Goal: Check status: Check status

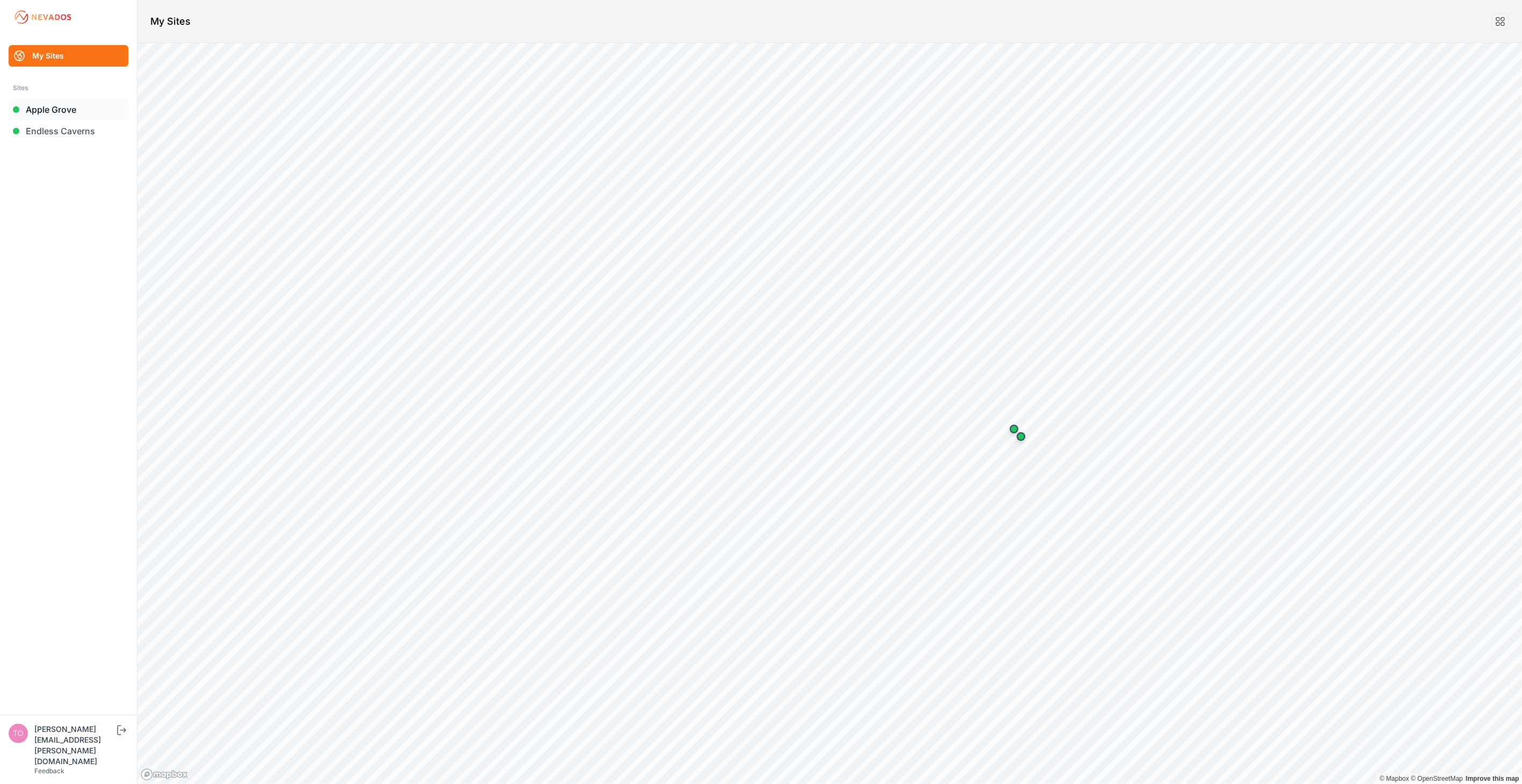
click at [49, 109] on link "Apple Grove" at bounding box center [69, 109] width 120 height 21
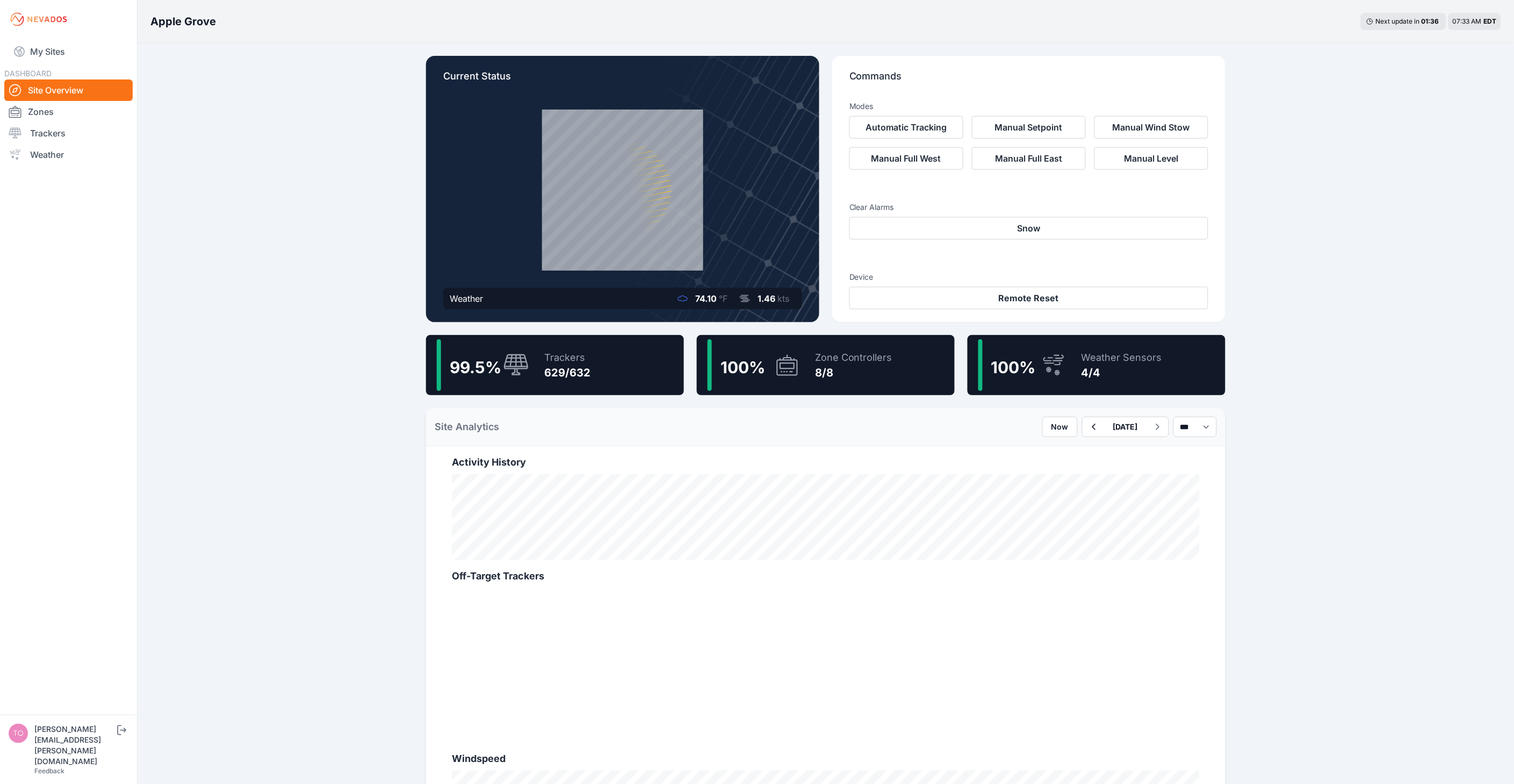
click at [304, 173] on div "Apple Grove Next update in 01 : 36 07:33 AM EDT Current Status Weather 74.10 °F…" at bounding box center [757, 594] width 1514 height 1188
click at [60, 132] on link "Trackers" at bounding box center [68, 133] width 128 height 21
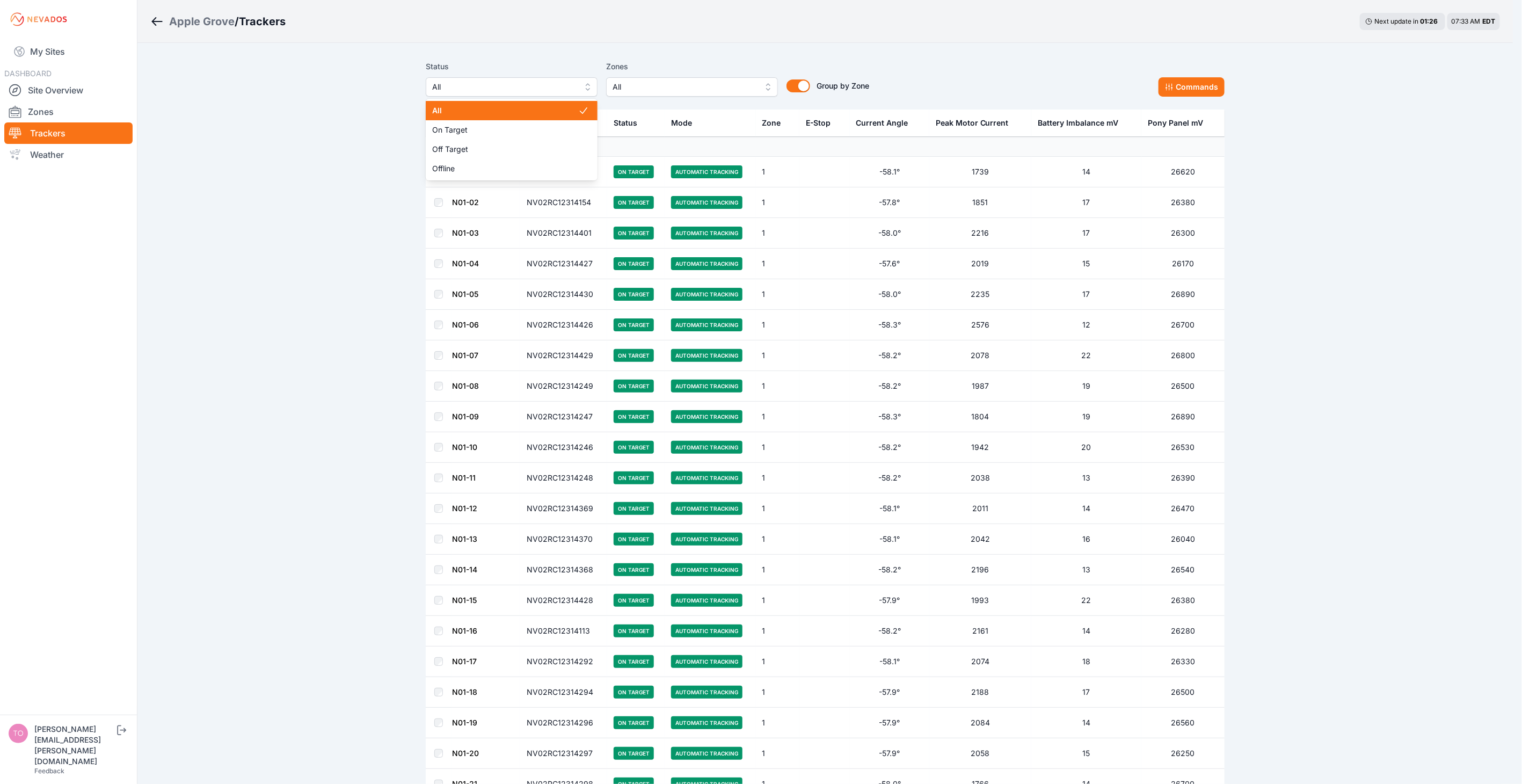
click at [493, 81] on span "All" at bounding box center [504, 87] width 144 height 13
click at [500, 144] on span "Off Target" at bounding box center [505, 149] width 146 height 11
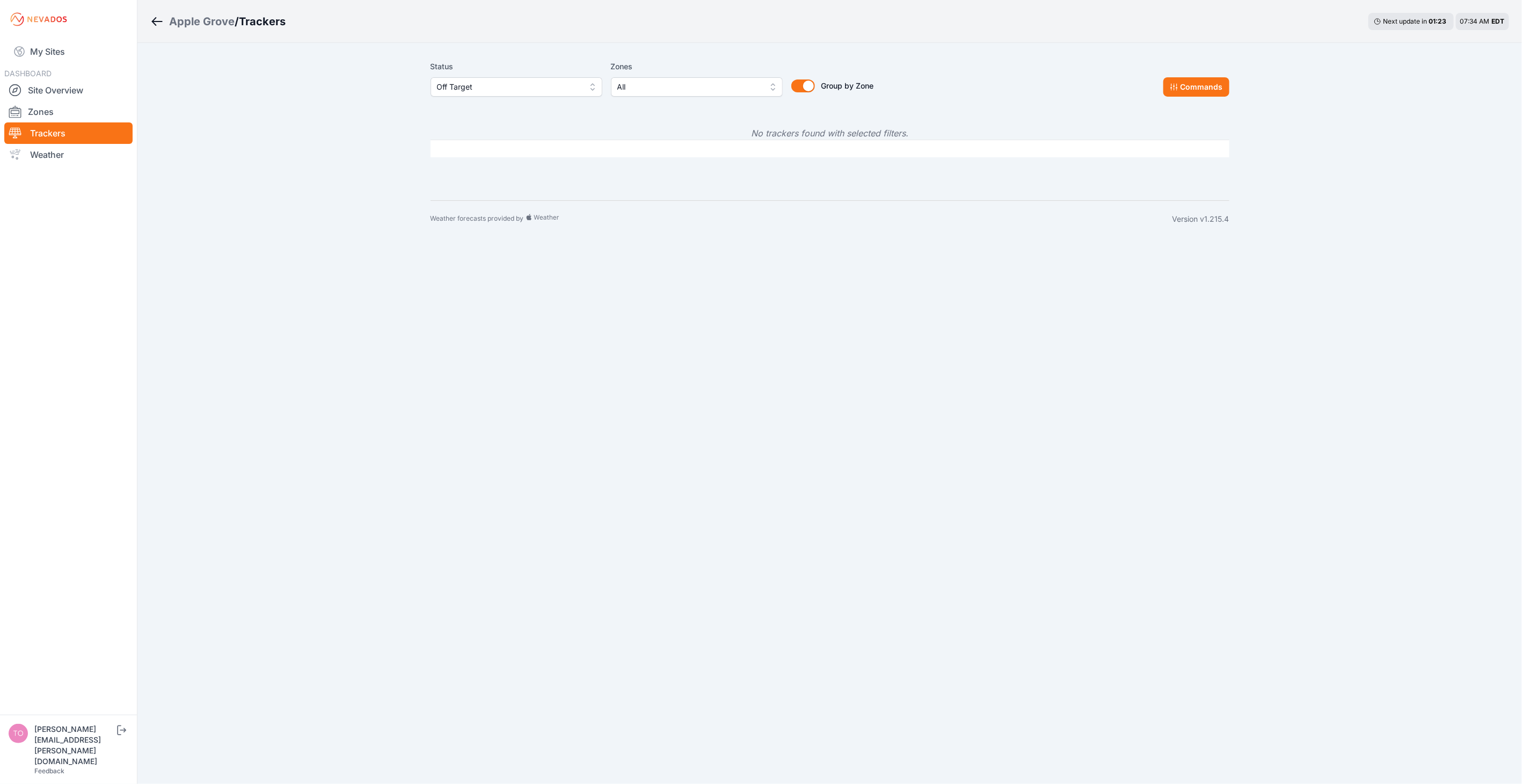
click at [529, 87] on span "Off Target" at bounding box center [509, 87] width 144 height 13
click at [523, 164] on span "Offline" at bounding box center [510, 168] width 146 height 11
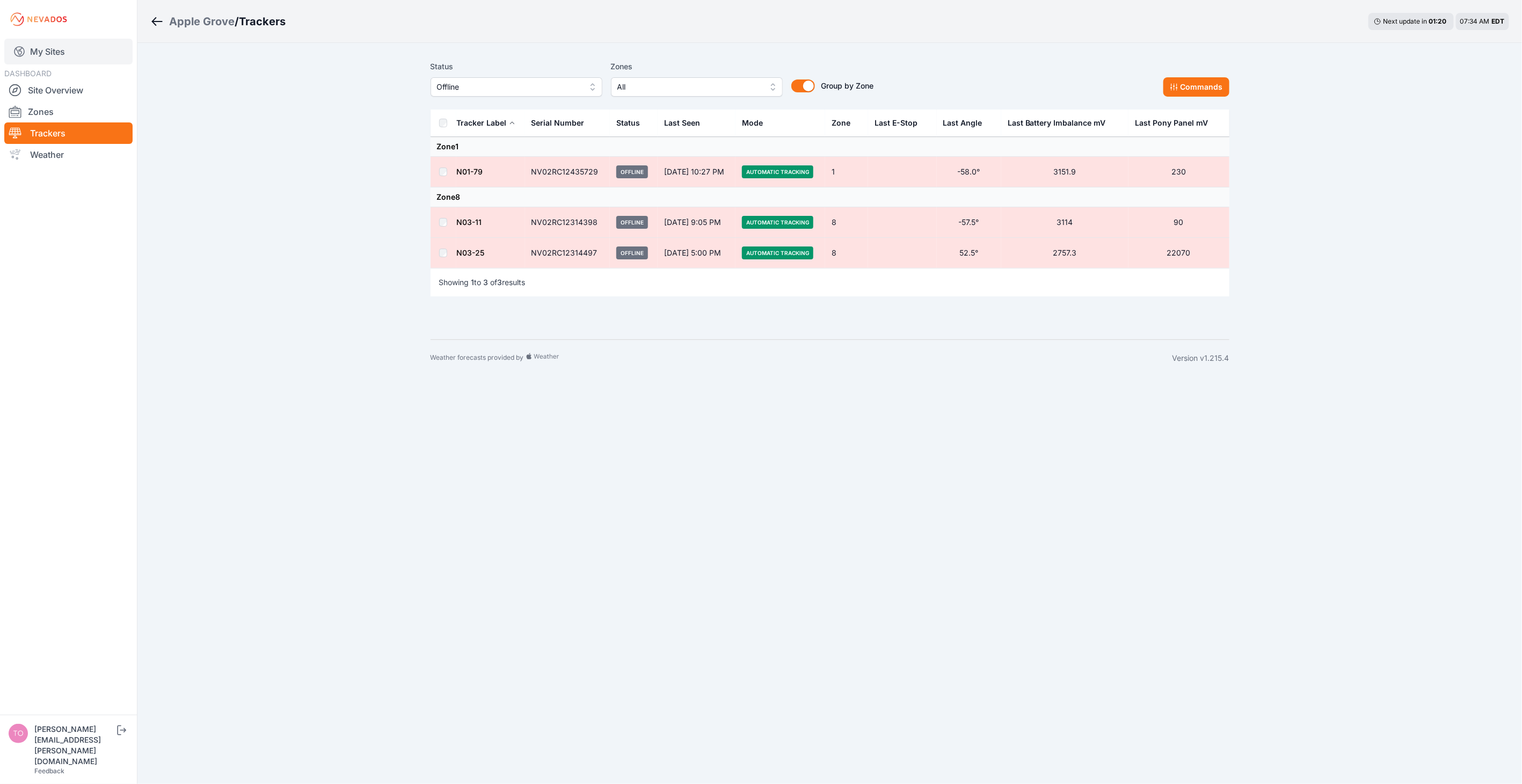
click at [67, 51] on link "My Sites" at bounding box center [68, 51] width 128 height 26
